Goal: Complete application form

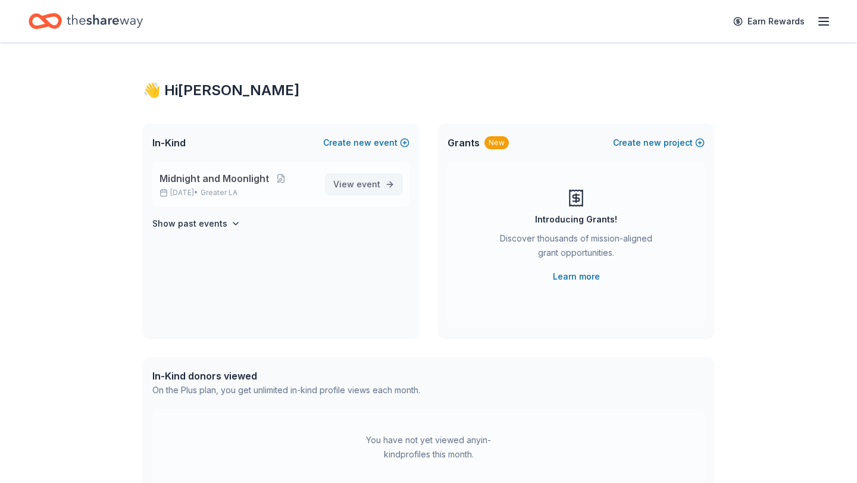
click at [355, 182] on span "View event" at bounding box center [356, 184] width 47 height 14
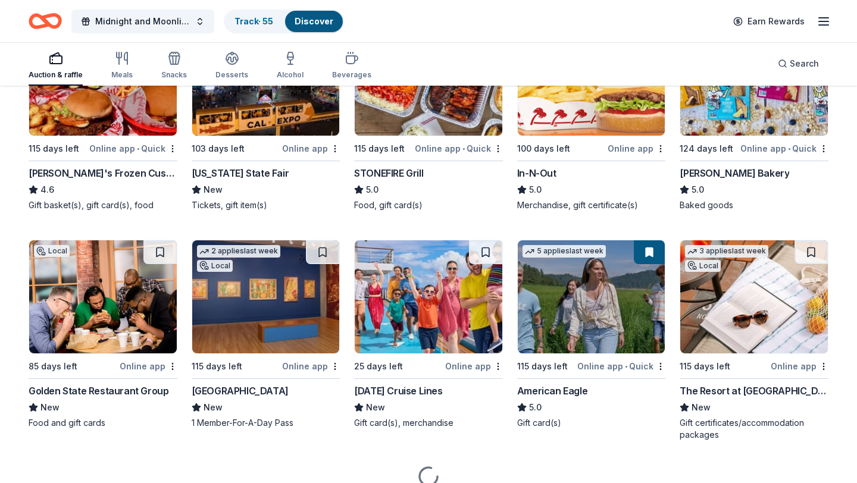
scroll to position [1629, 0]
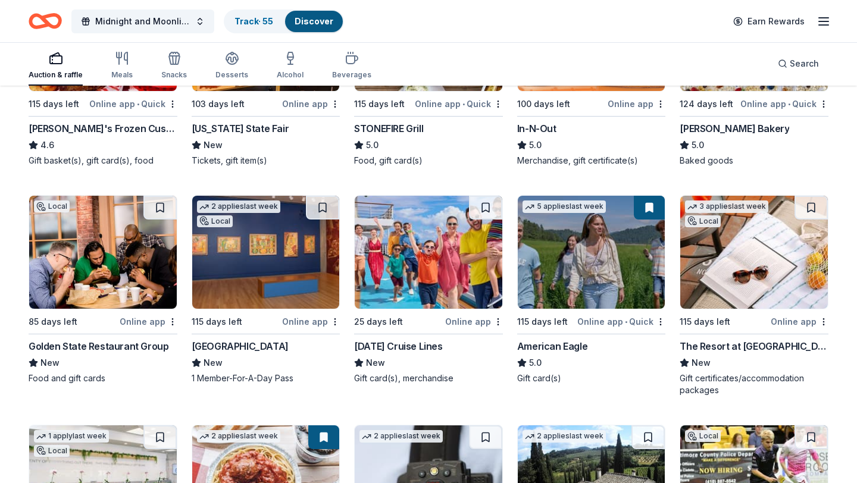
click at [761, 339] on div "The Resort at [GEOGRAPHIC_DATA]" at bounding box center [754, 346] width 149 height 14
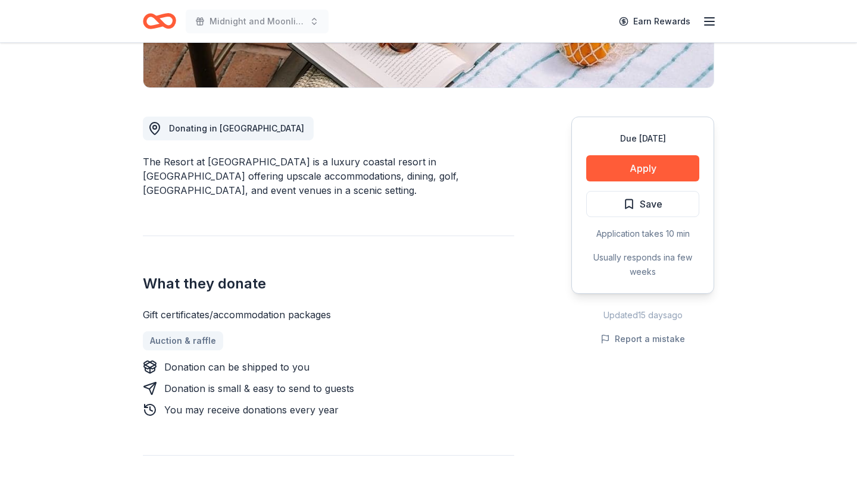
scroll to position [274, 0]
click at [655, 168] on button "Apply" at bounding box center [642, 168] width 113 height 26
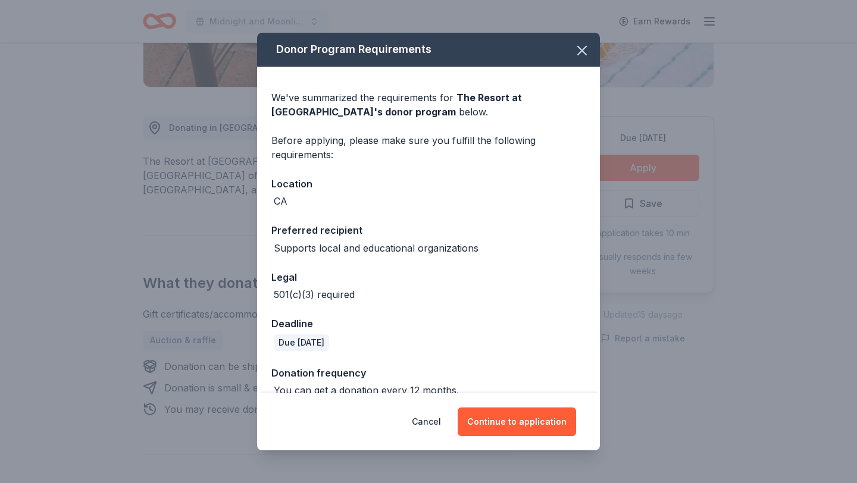
scroll to position [18, 0]
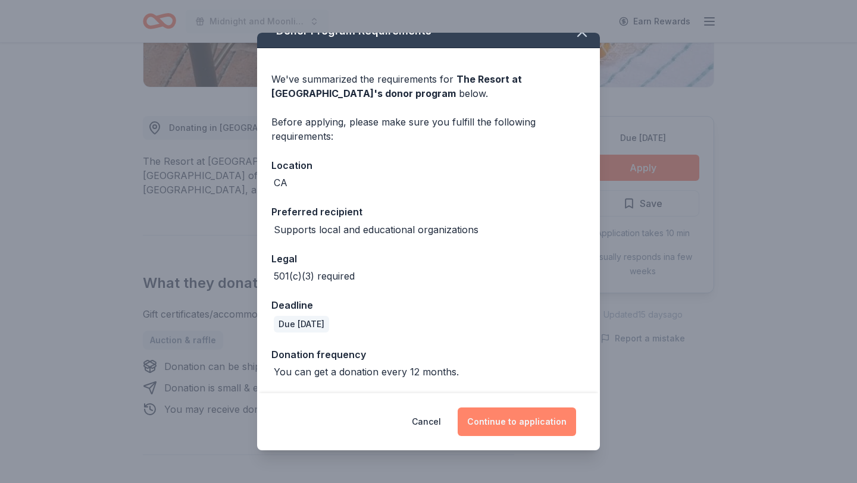
click at [495, 424] on button "Continue to application" at bounding box center [517, 422] width 118 height 29
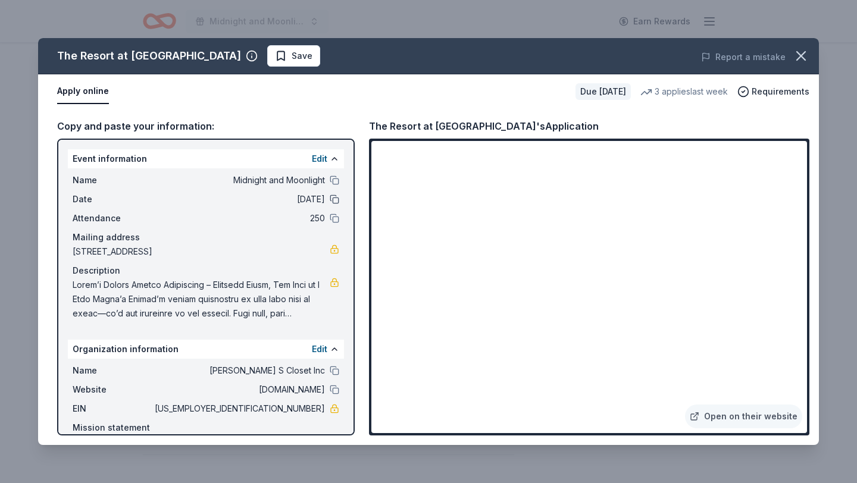
click at [331, 200] on button at bounding box center [335, 200] width 10 height 10
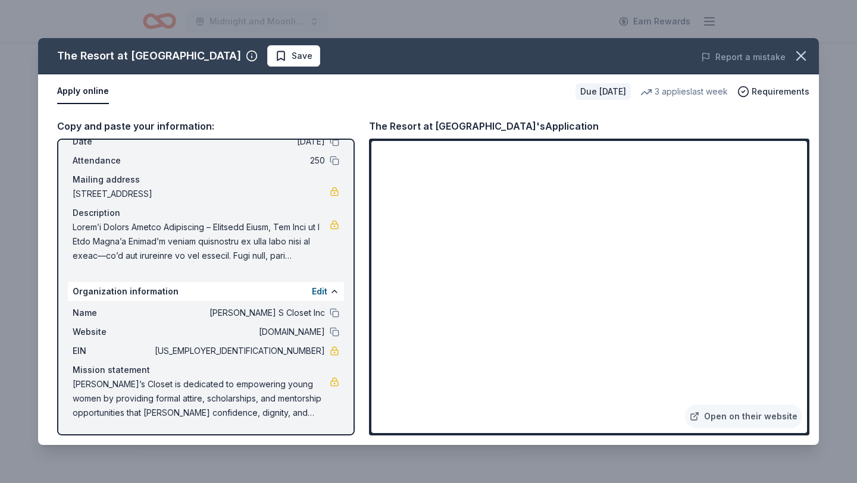
scroll to position [0, 0]
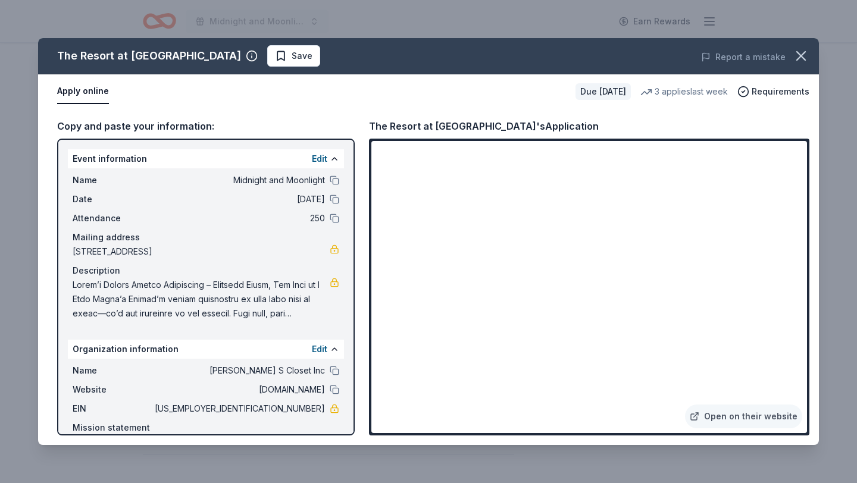
click at [98, 90] on button "Apply online" at bounding box center [83, 91] width 52 height 25
click at [809, 57] on icon "button" at bounding box center [801, 56] width 17 height 17
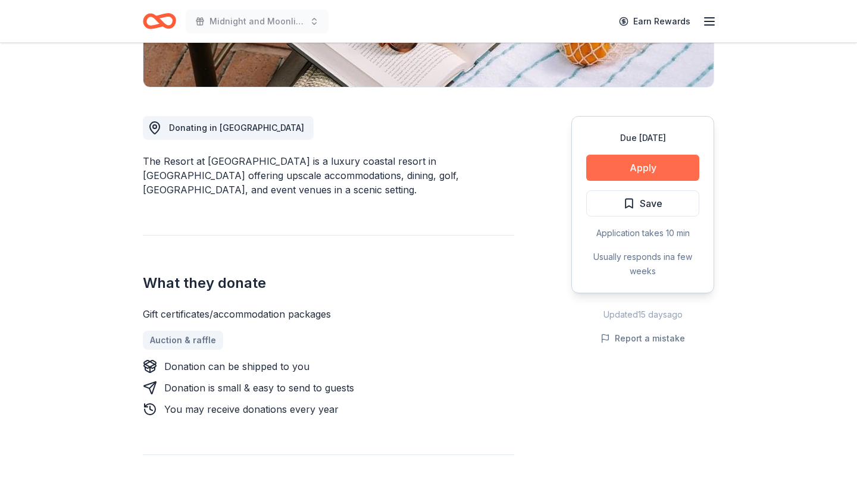
click at [625, 169] on button "Apply" at bounding box center [642, 168] width 113 height 26
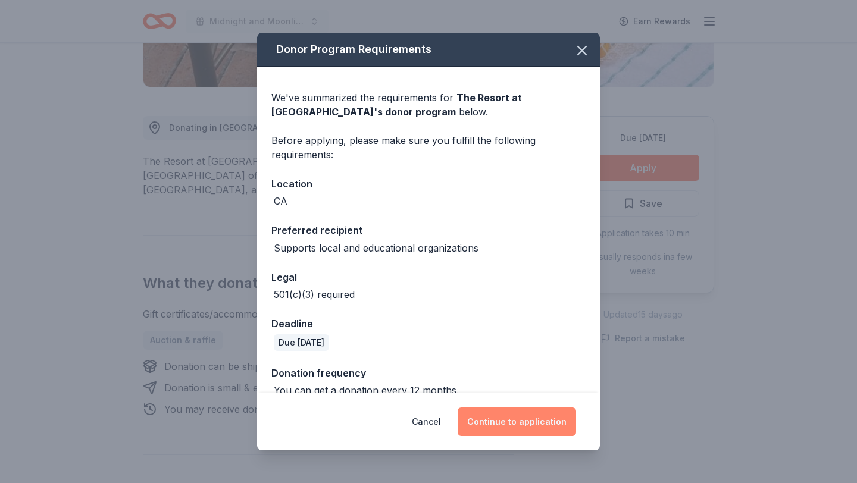
click at [494, 415] on button "Continue to application" at bounding box center [517, 422] width 118 height 29
